Goal: Task Accomplishment & Management: Manage account settings

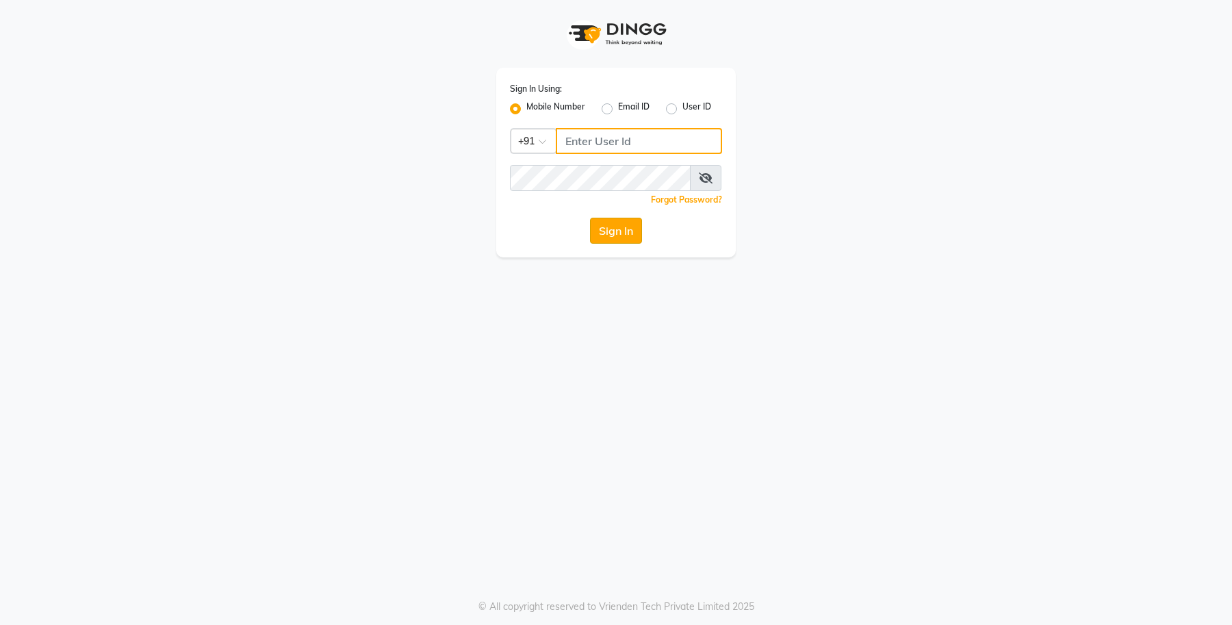
type input "9960456920"
click at [613, 236] on button "Sign In" at bounding box center [616, 231] width 52 height 26
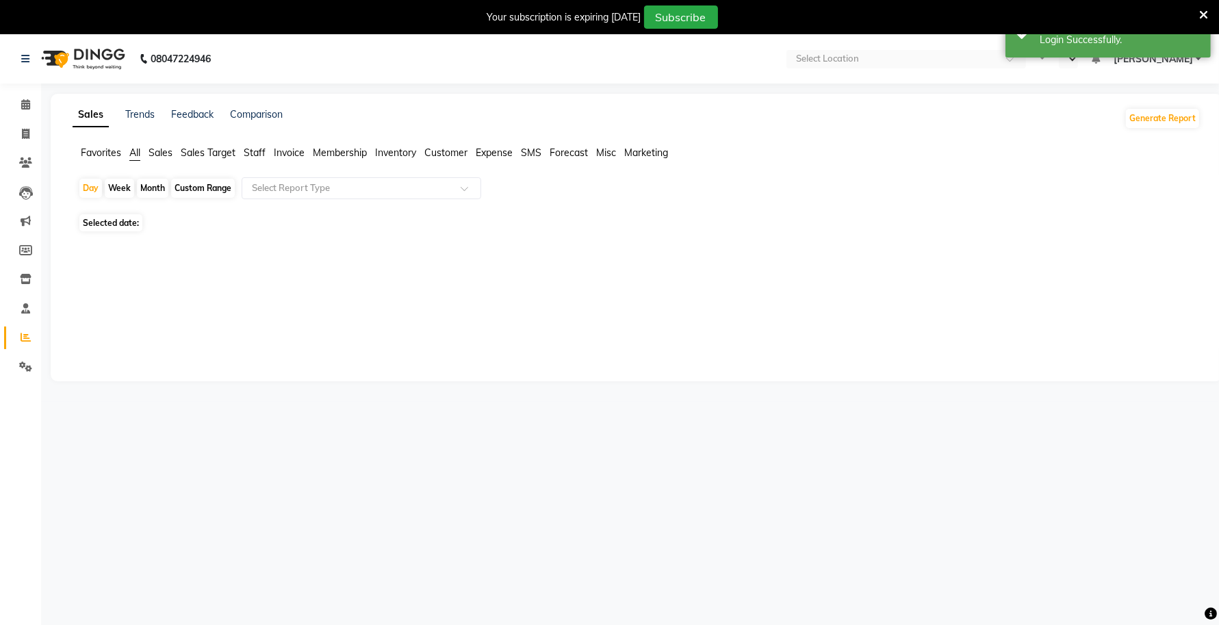
select select "en"
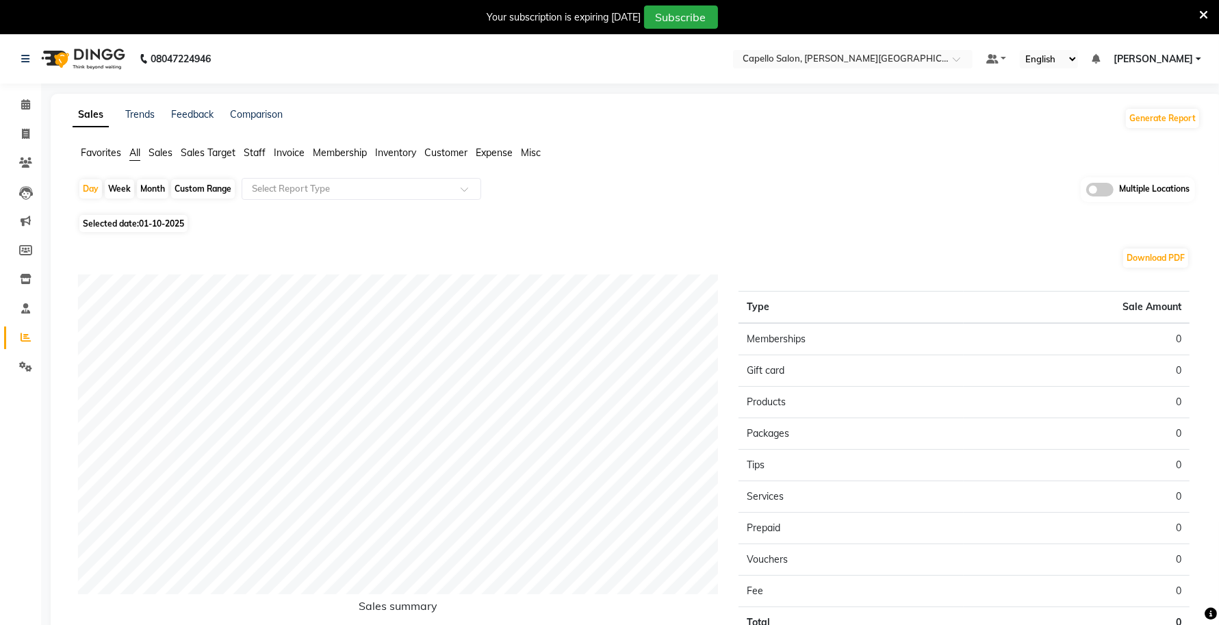
click at [1203, 9] on icon at bounding box center [1203, 15] width 9 height 12
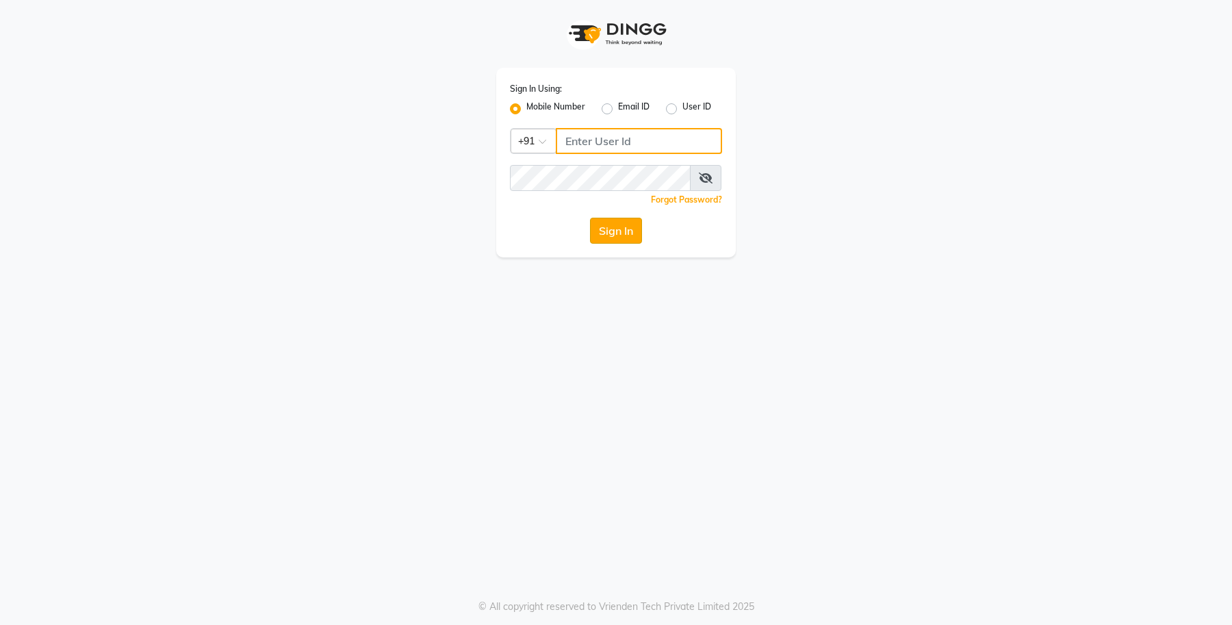
type input "9960456920"
click at [594, 236] on button "Sign In" at bounding box center [616, 231] width 52 height 26
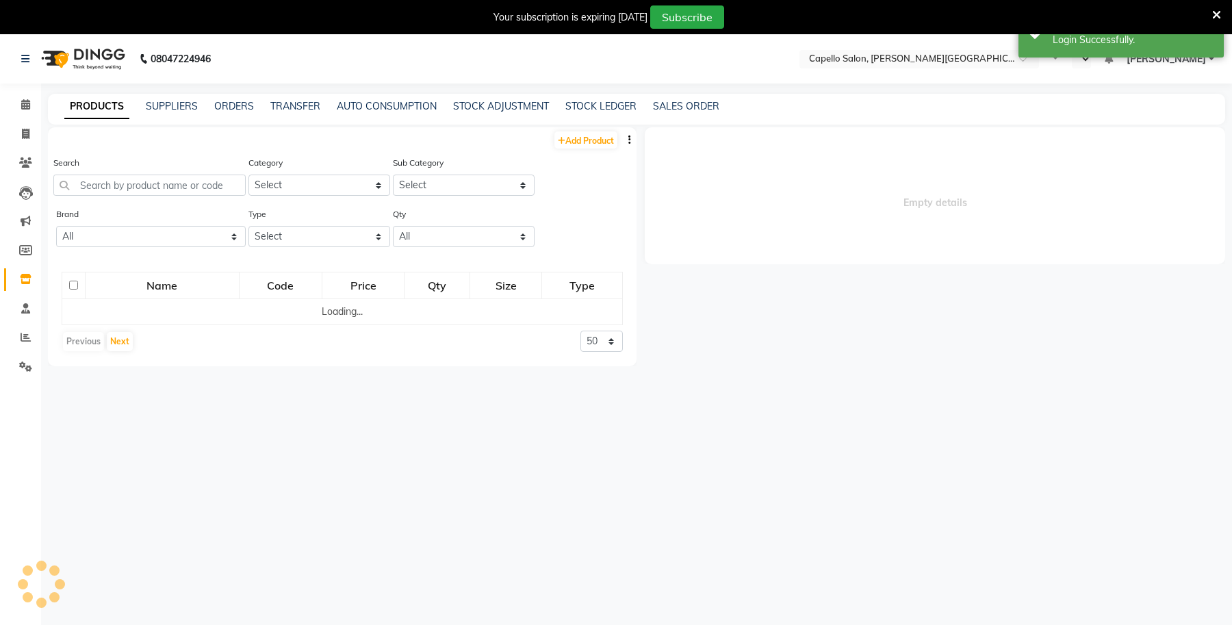
select select "en"
select select
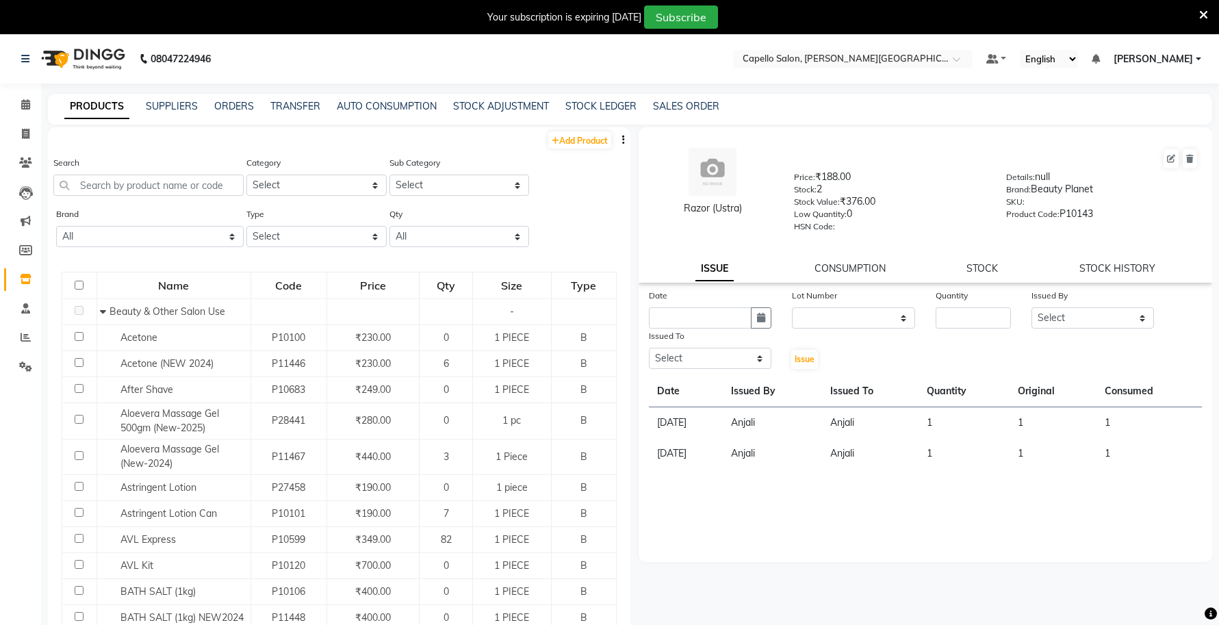
select select
